Goal: Information Seeking & Learning: Understand process/instructions

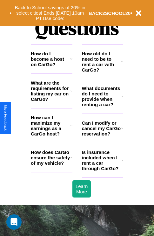
scroll to position [771, 0]
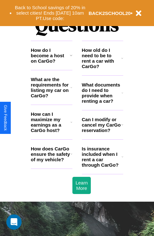
click at [52, 98] on h3 "What are the requirements for listing my car on CarGo?" at bounding box center [51, 88] width 40 height 22
click at [102, 103] on h3 "What documents do I need to provide when renting a car?" at bounding box center [102, 93] width 40 height 22
click at [71, 90] on icon at bounding box center [72, 87] width 2 height 5
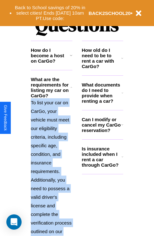
click at [52, 160] on p "To list your car on CarGo, your vehicle must meet our eligibility criteria, inc…" at bounding box center [52, 171] width 42 height 146
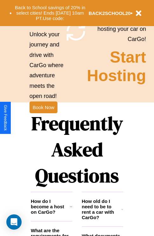
scroll to position [619, 0]
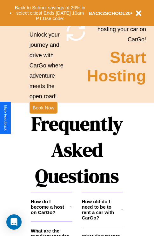
click at [43, 118] on h1 "Frequently Asked Questions" at bounding box center [77, 150] width 93 height 85
